Goal: Check status: Check status

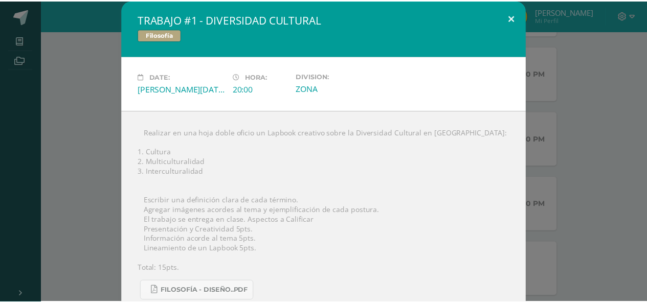
scroll to position [286, 0]
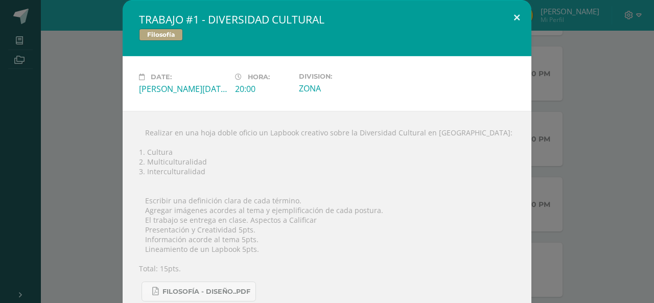
click at [511, 22] on button at bounding box center [516, 17] width 29 height 35
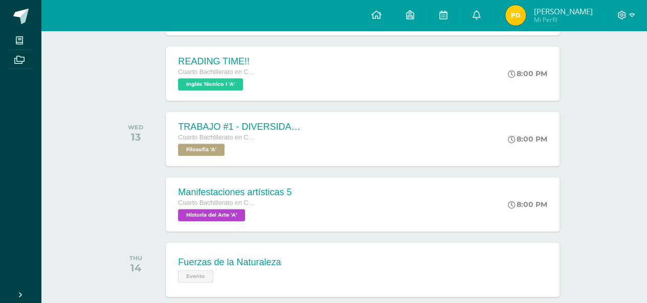
click at [493, 19] on link "[PERSON_NAME] Mi Perfil" at bounding box center [548, 15] width 111 height 31
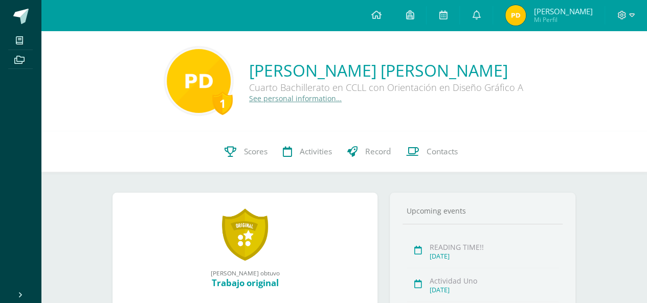
scroll to position [20, 0]
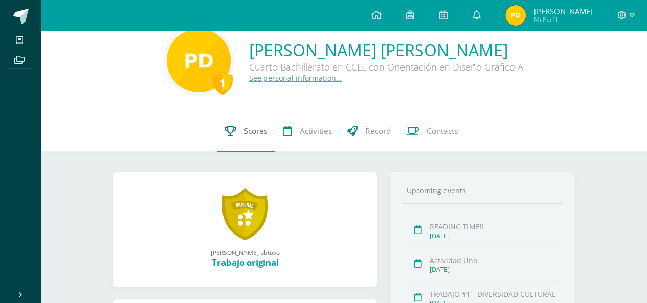
click at [259, 118] on link "Scores" at bounding box center [246, 131] width 58 height 41
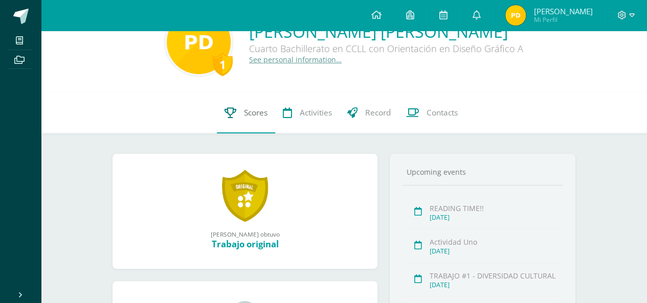
scroll to position [41, 0]
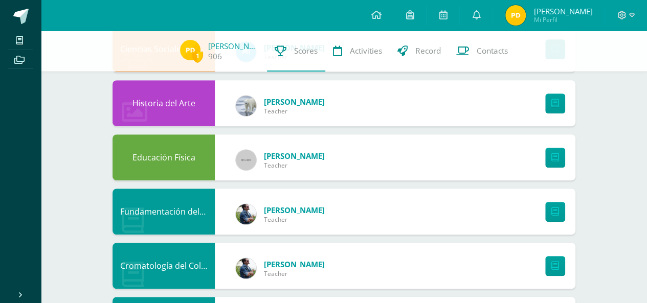
scroll to position [245, 0]
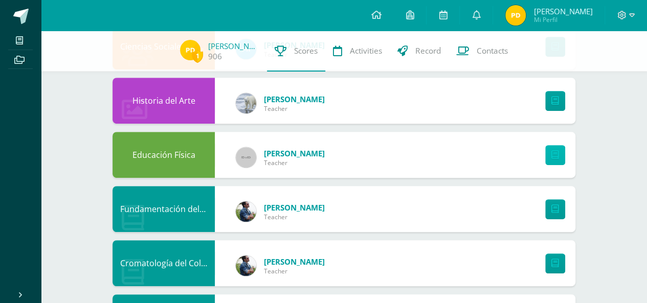
click at [547, 156] on link at bounding box center [555, 155] width 20 height 20
click at [534, 166] on div at bounding box center [552, 155] width 45 height 46
click at [533, 165] on div at bounding box center [552, 155] width 45 height 46
click at [339, 150] on div "Educación Física Allan Paredez Teacher" at bounding box center [343, 155] width 463 height 46
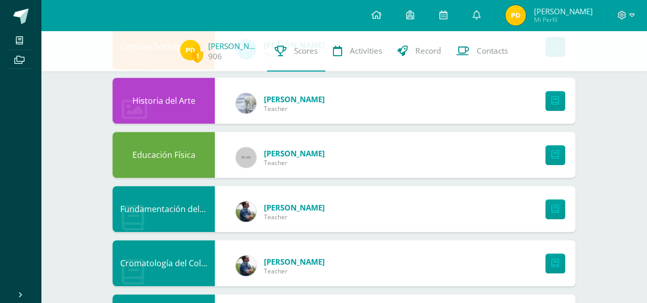
drag, startPoint x: 302, startPoint y: 96, endPoint x: 307, endPoint y: 99, distance: 6.4
click at [302, 96] on span "Pablo Maldonado" at bounding box center [294, 99] width 61 height 10
click at [558, 103] on icon at bounding box center [555, 101] width 8 height 9
